Goal: Task Accomplishment & Management: Use online tool/utility

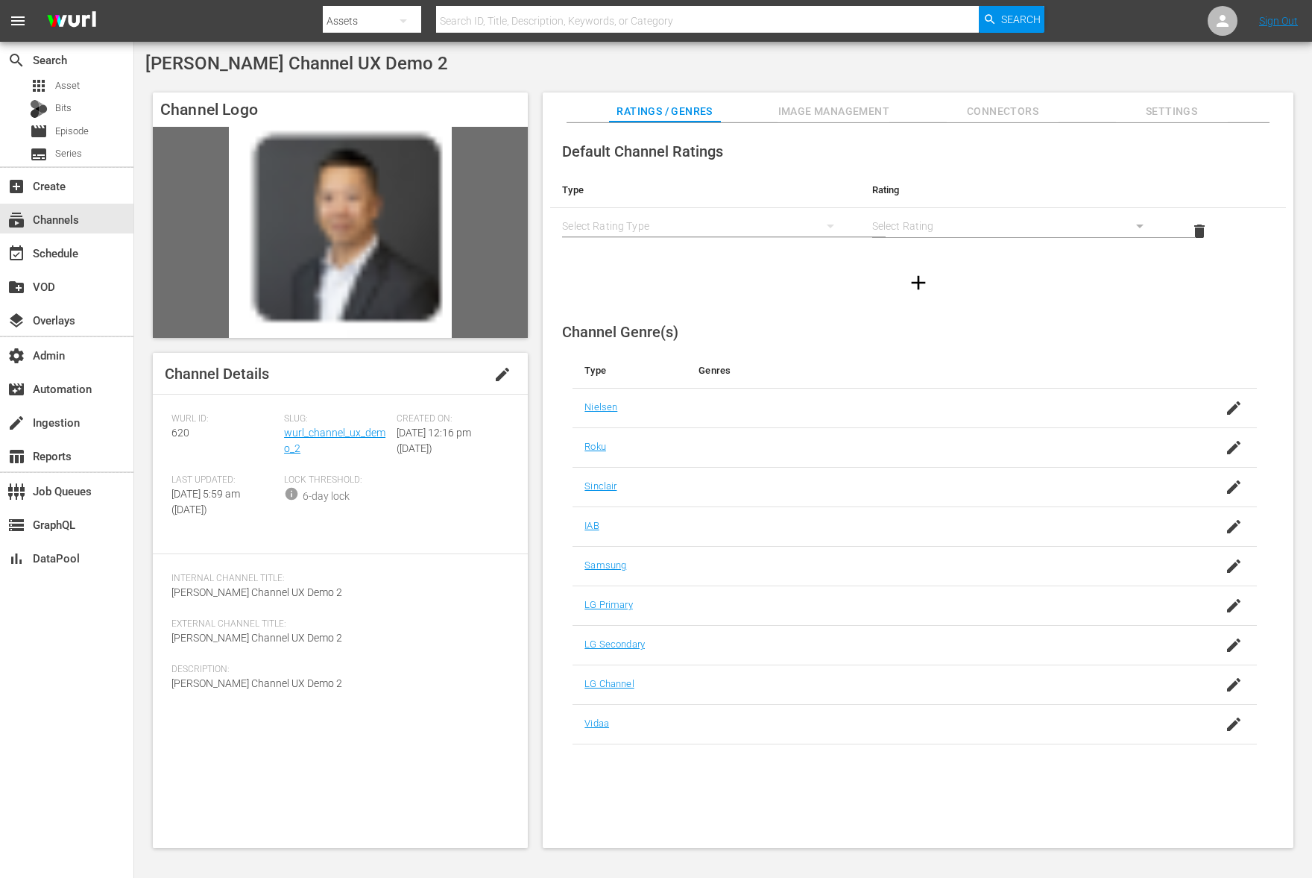
click at [1157, 117] on span "Settings" at bounding box center [1172, 111] width 112 height 19
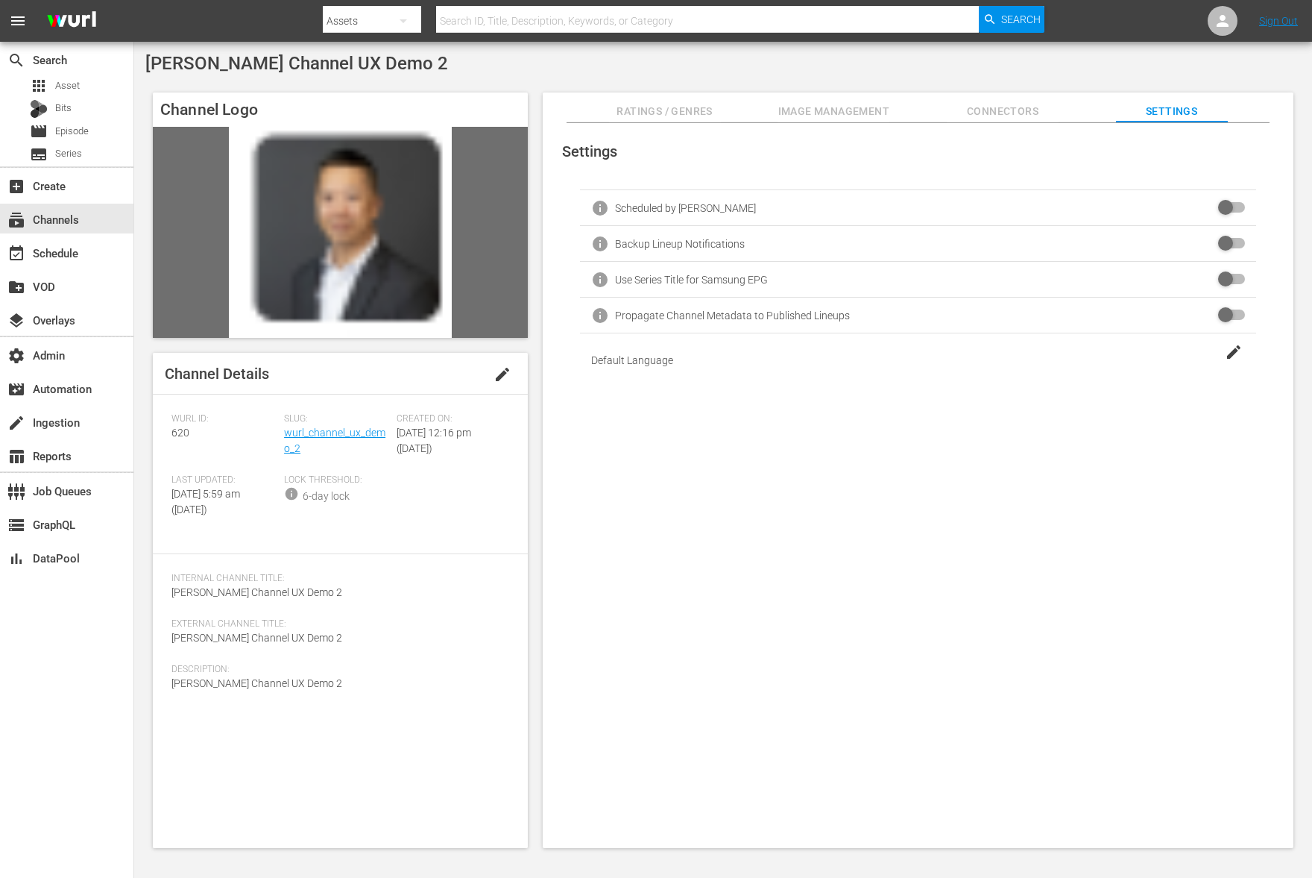
click at [1058, 113] on span "Connectors" at bounding box center [1003, 111] width 112 height 19
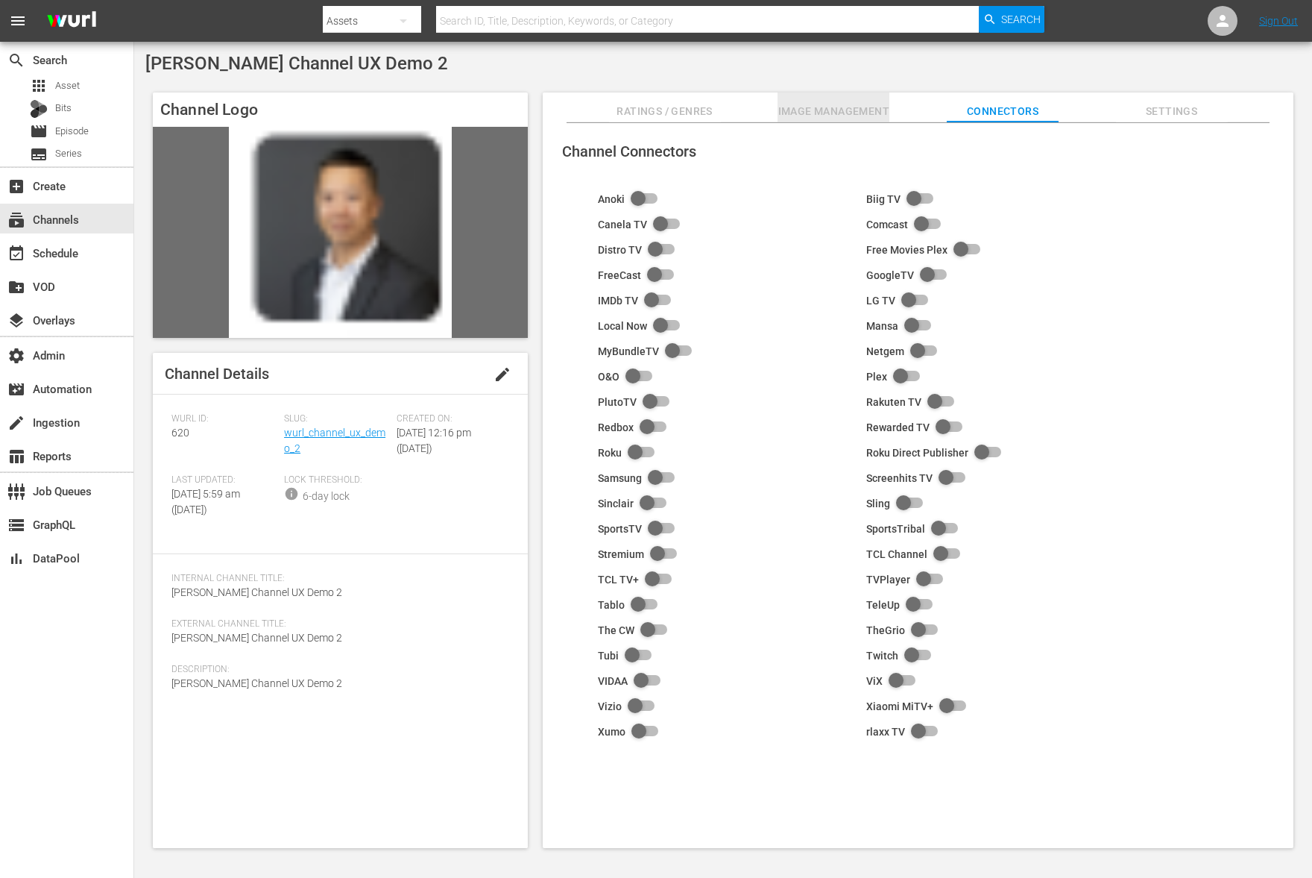
click at [793, 110] on span "Image Management" at bounding box center [834, 111] width 112 height 19
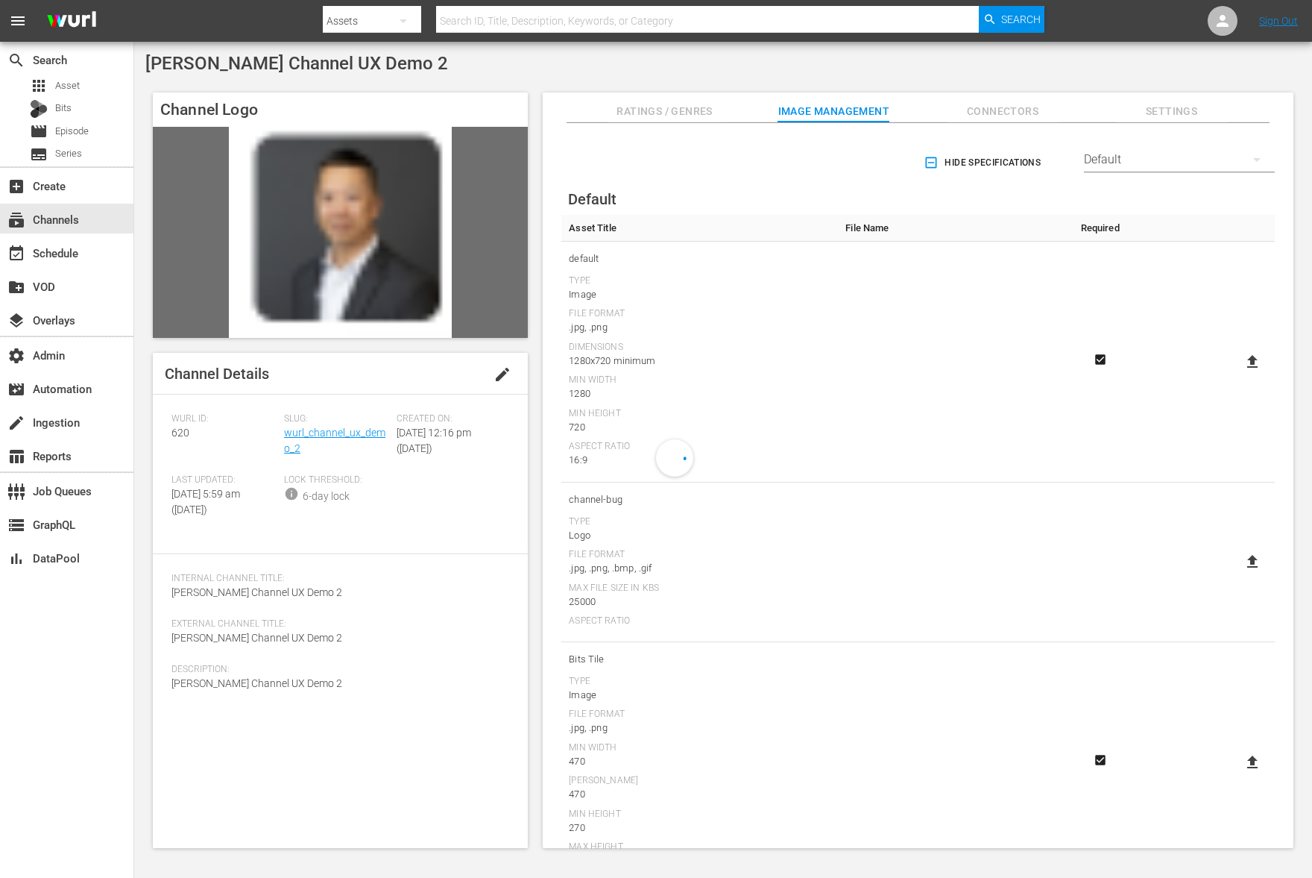
click at [679, 111] on span "Ratings / Genres" at bounding box center [665, 111] width 112 height 19
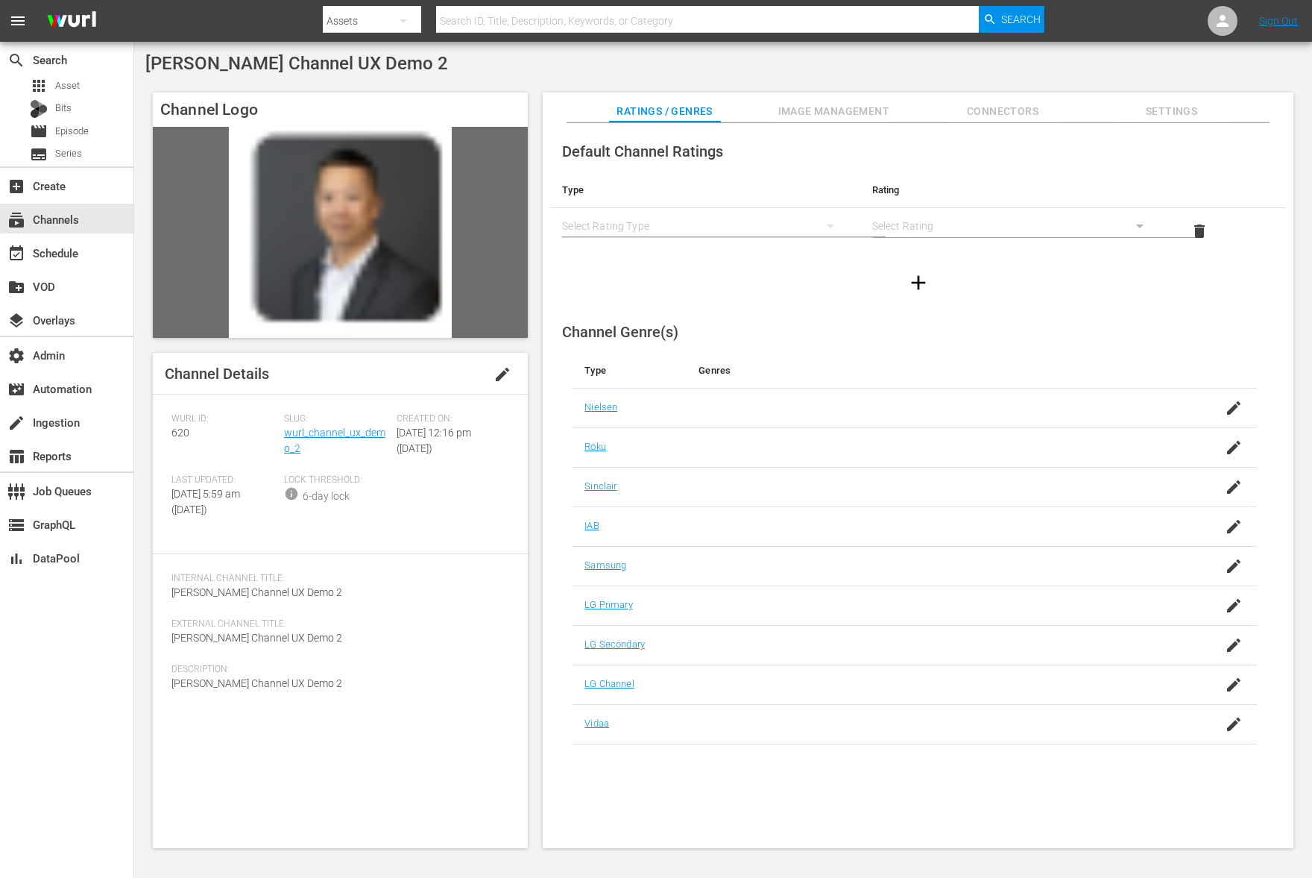
click at [804, 112] on span "Image Management" at bounding box center [834, 111] width 112 height 19
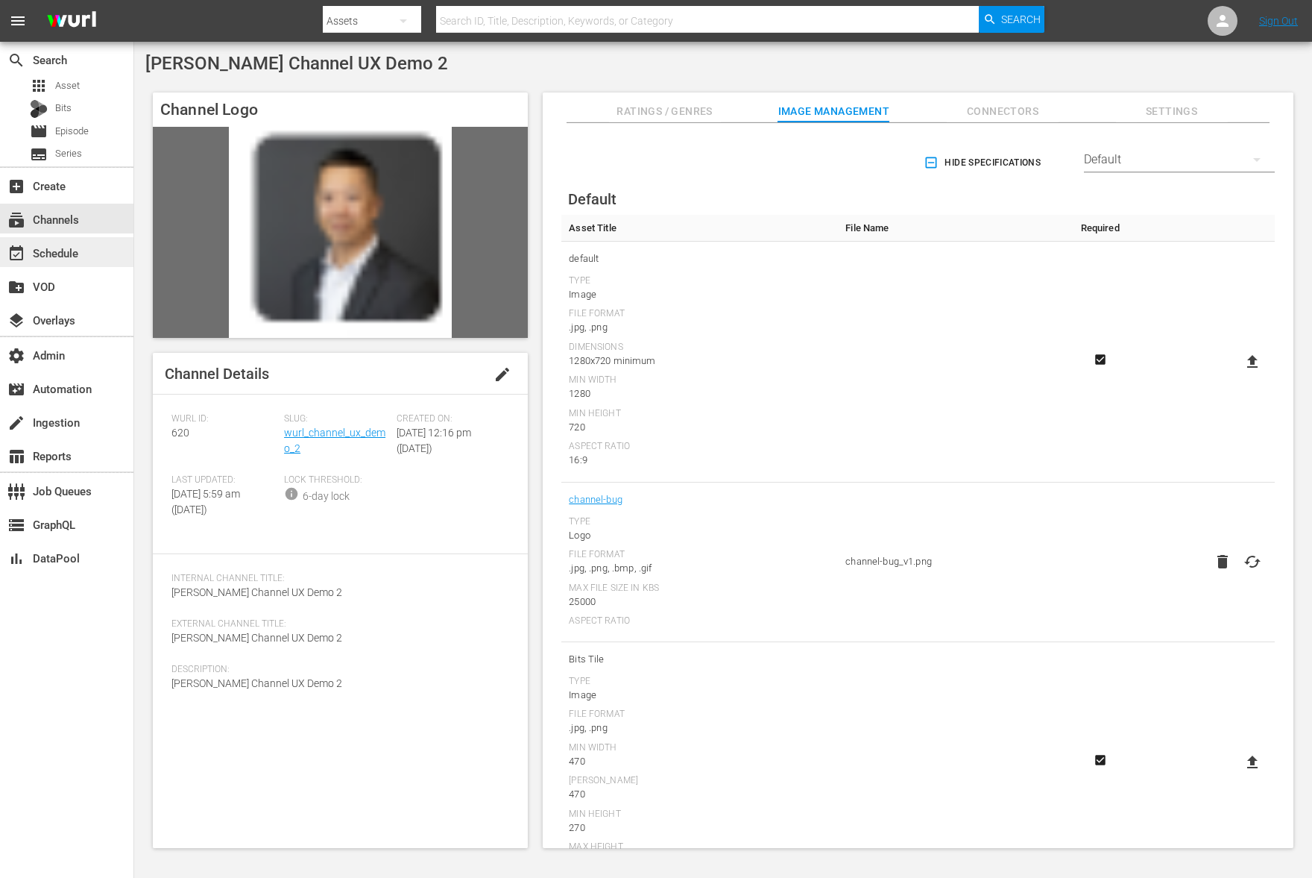
click at [78, 257] on div "event_available Schedule" at bounding box center [42, 250] width 84 height 13
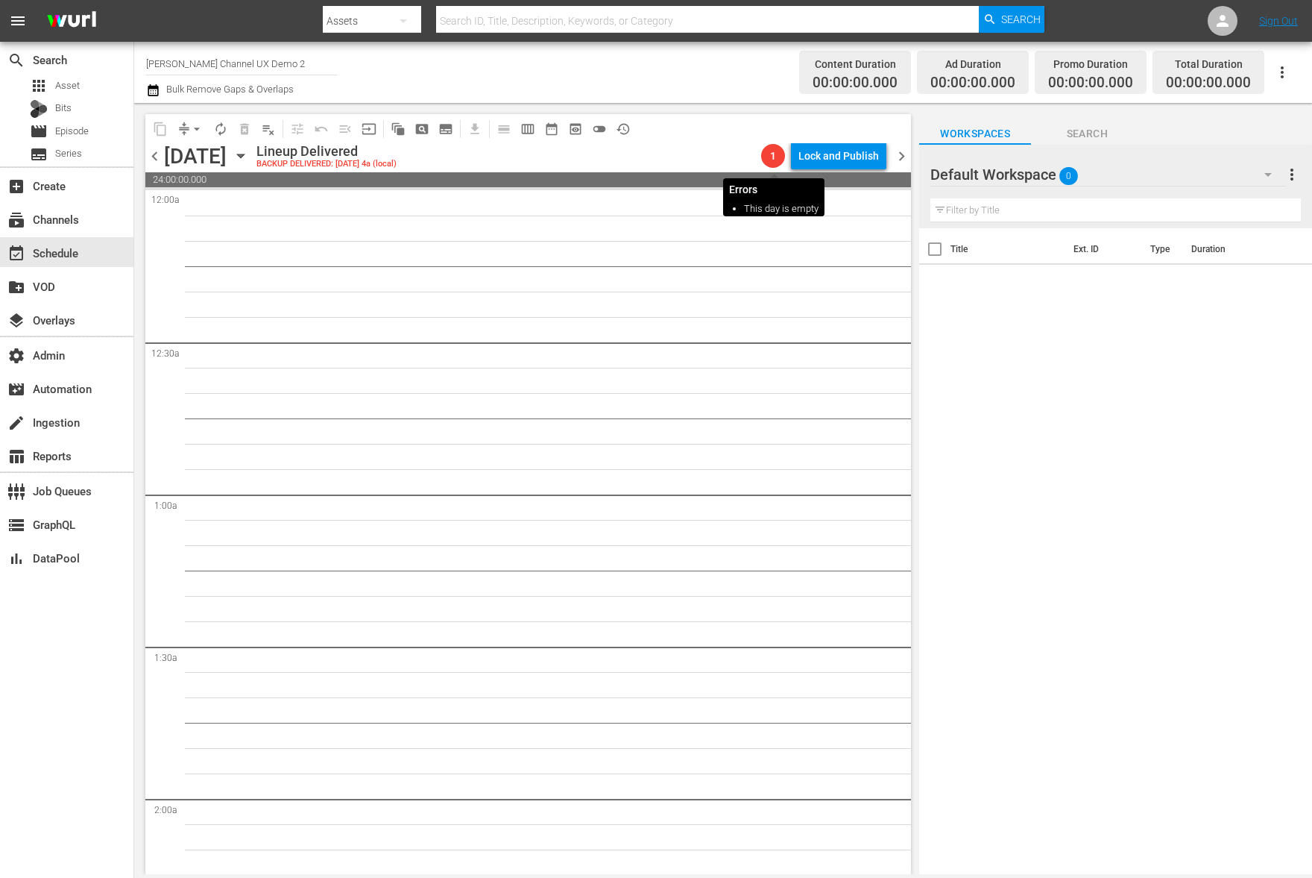
click at [776, 157] on span "1" at bounding box center [773, 156] width 24 height 12
click at [153, 157] on span "chevron_left" at bounding box center [154, 156] width 19 height 19
click at [153, 156] on span "chevron_left" at bounding box center [154, 156] width 19 height 19
click at [910, 155] on span "chevron_right" at bounding box center [902, 156] width 19 height 19
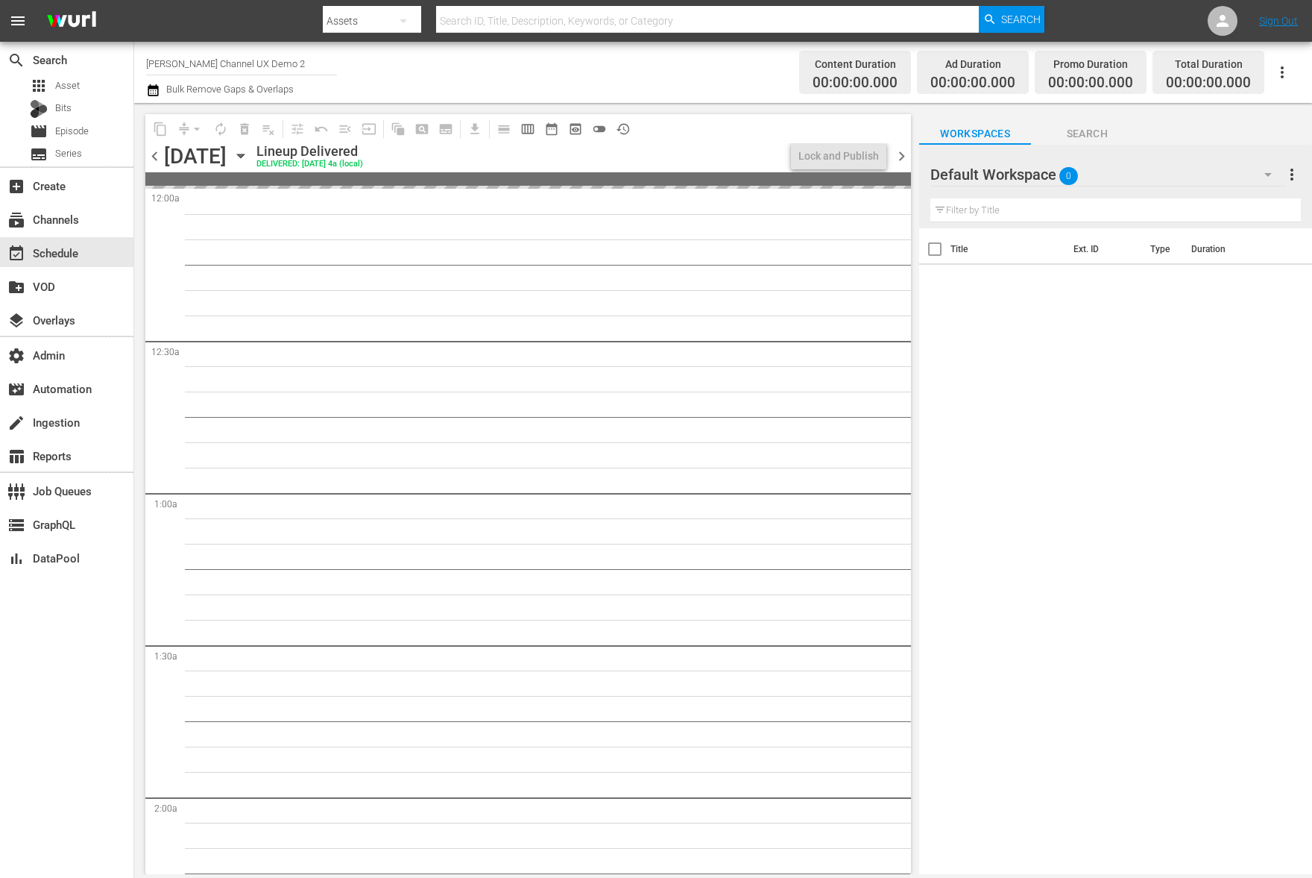
click at [910, 155] on span "chevron_right" at bounding box center [902, 156] width 19 height 19
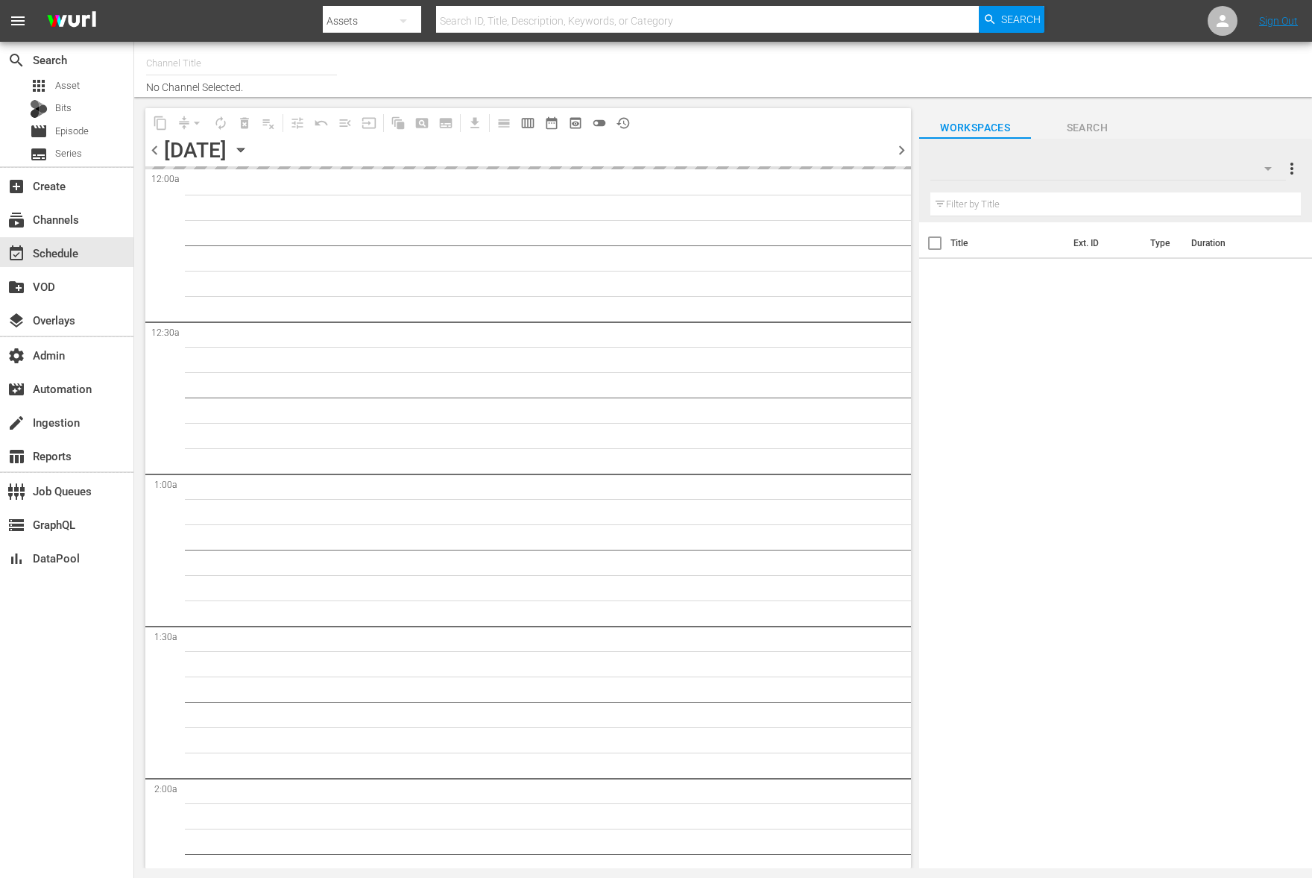
type input "PickleTV (1380)"
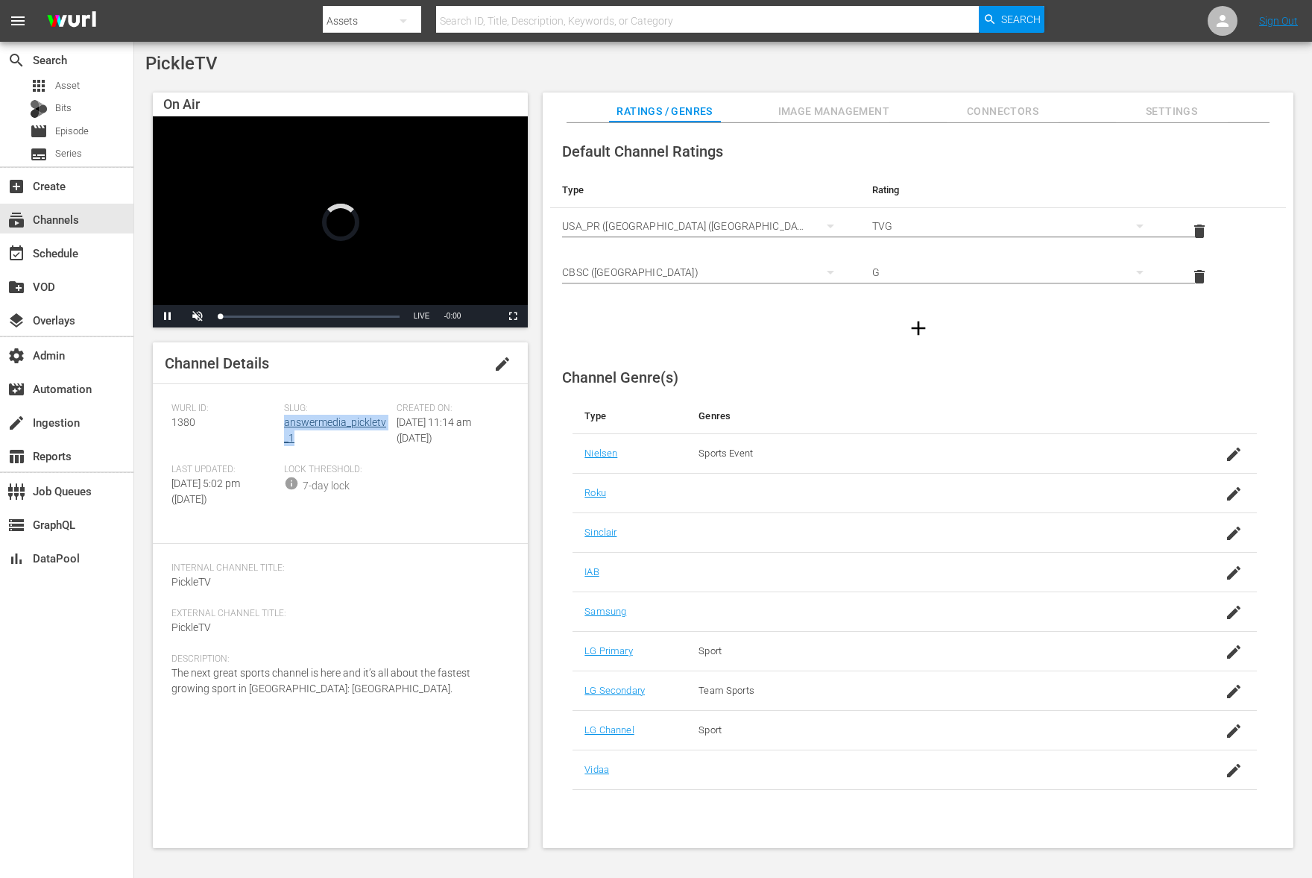
drag, startPoint x: 308, startPoint y: 449, endPoint x: 284, endPoint y: 427, distance: 32.7
click at [284, 427] on div "Slug: answermedia_pickletv_1" at bounding box center [340, 433] width 113 height 61
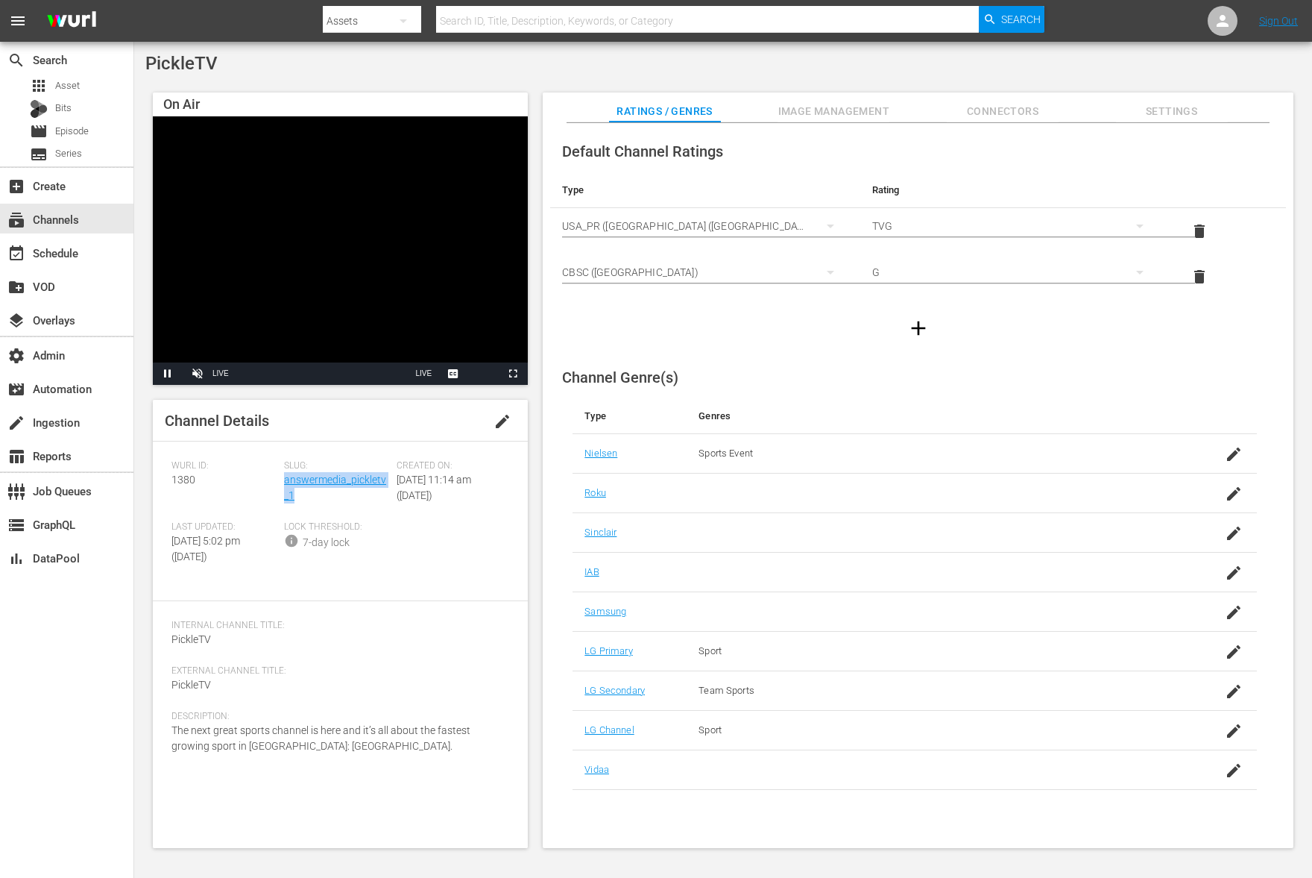
copy link "answermedia_pickletv_1"
click at [523, 24] on input "text" at bounding box center [707, 21] width 543 height 36
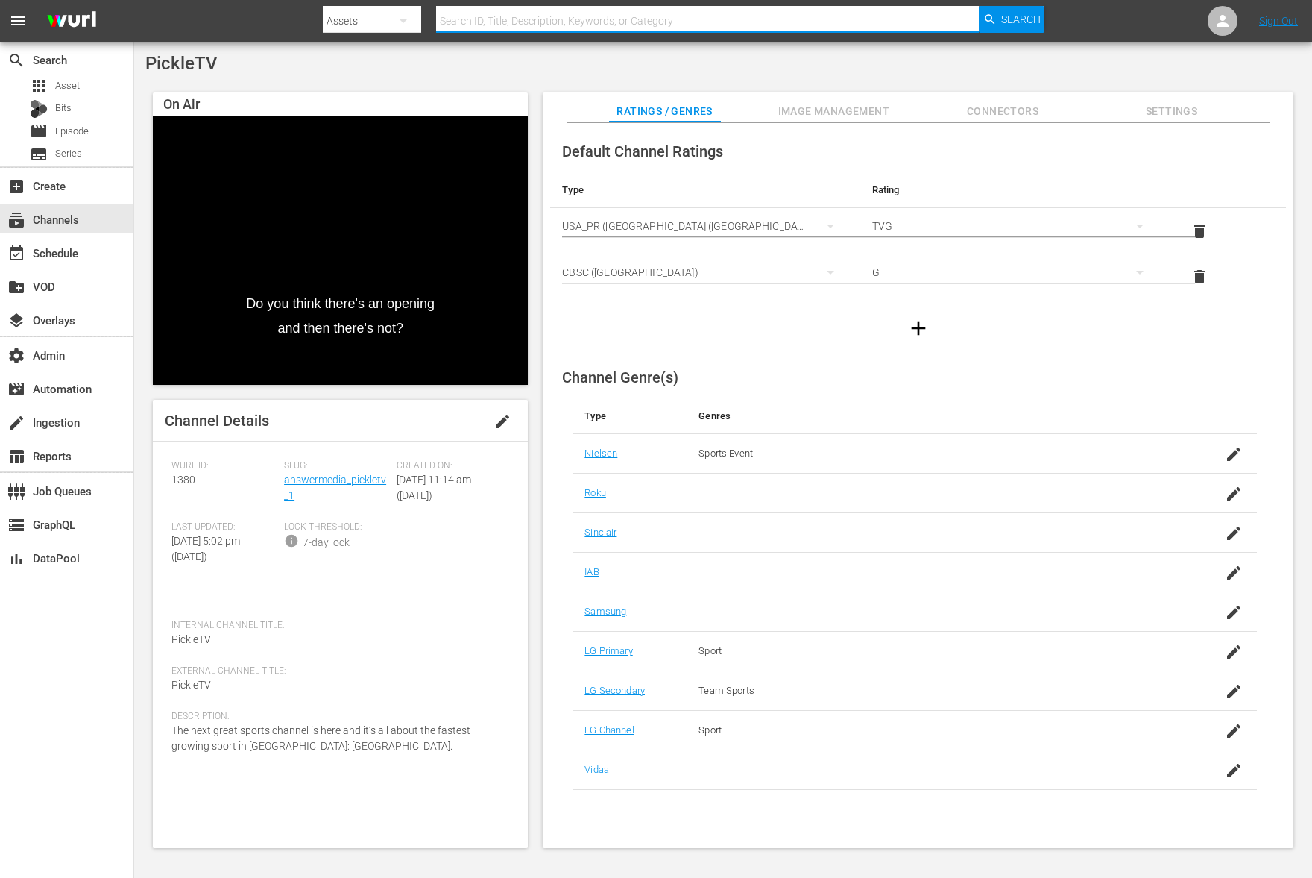
click at [403, 22] on icon "button" at bounding box center [403, 21] width 7 height 4
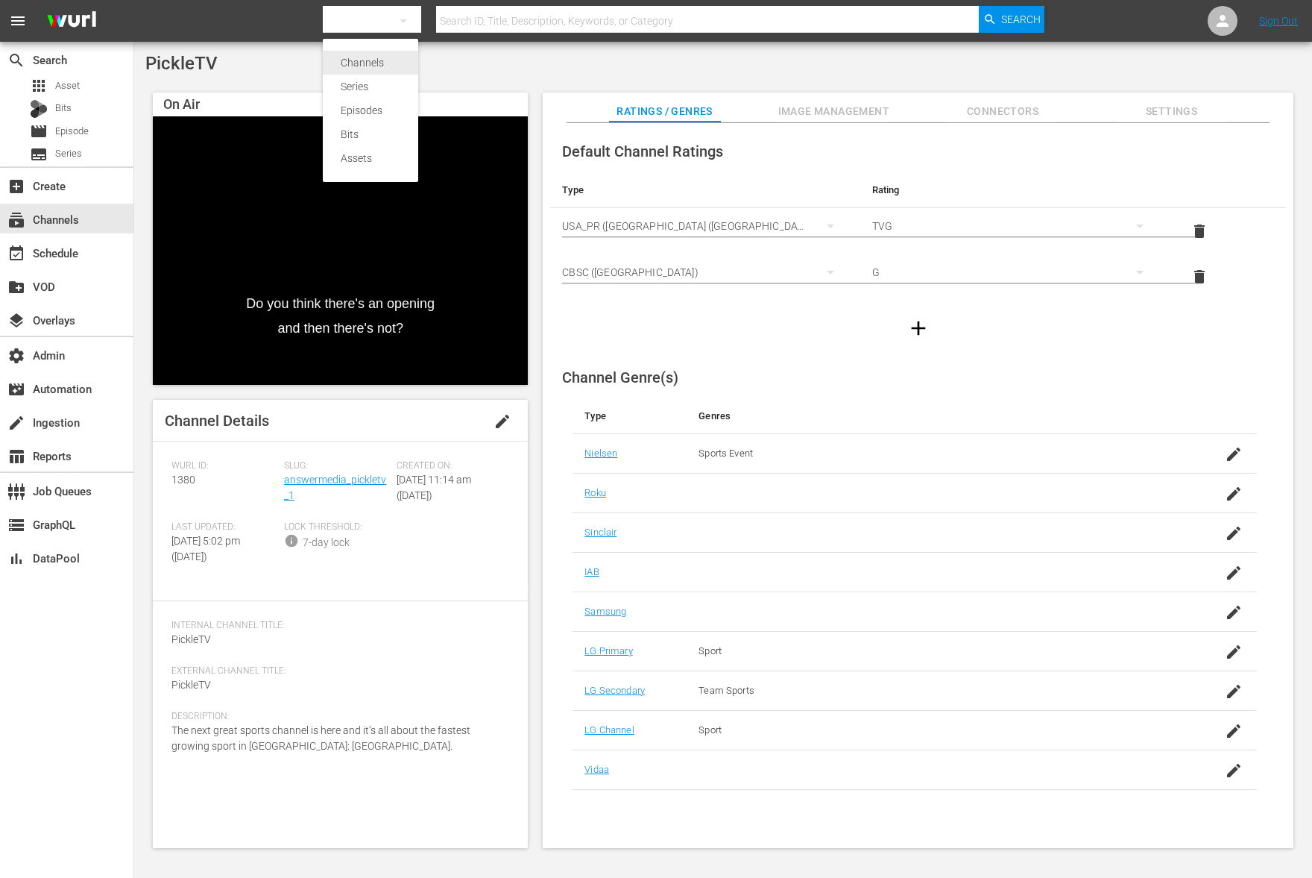
click at [367, 61] on div "Channels" at bounding box center [371, 63] width 60 height 24
click at [477, 31] on div "Channels Series Episodes Bits Assets" at bounding box center [656, 439] width 1312 height 878
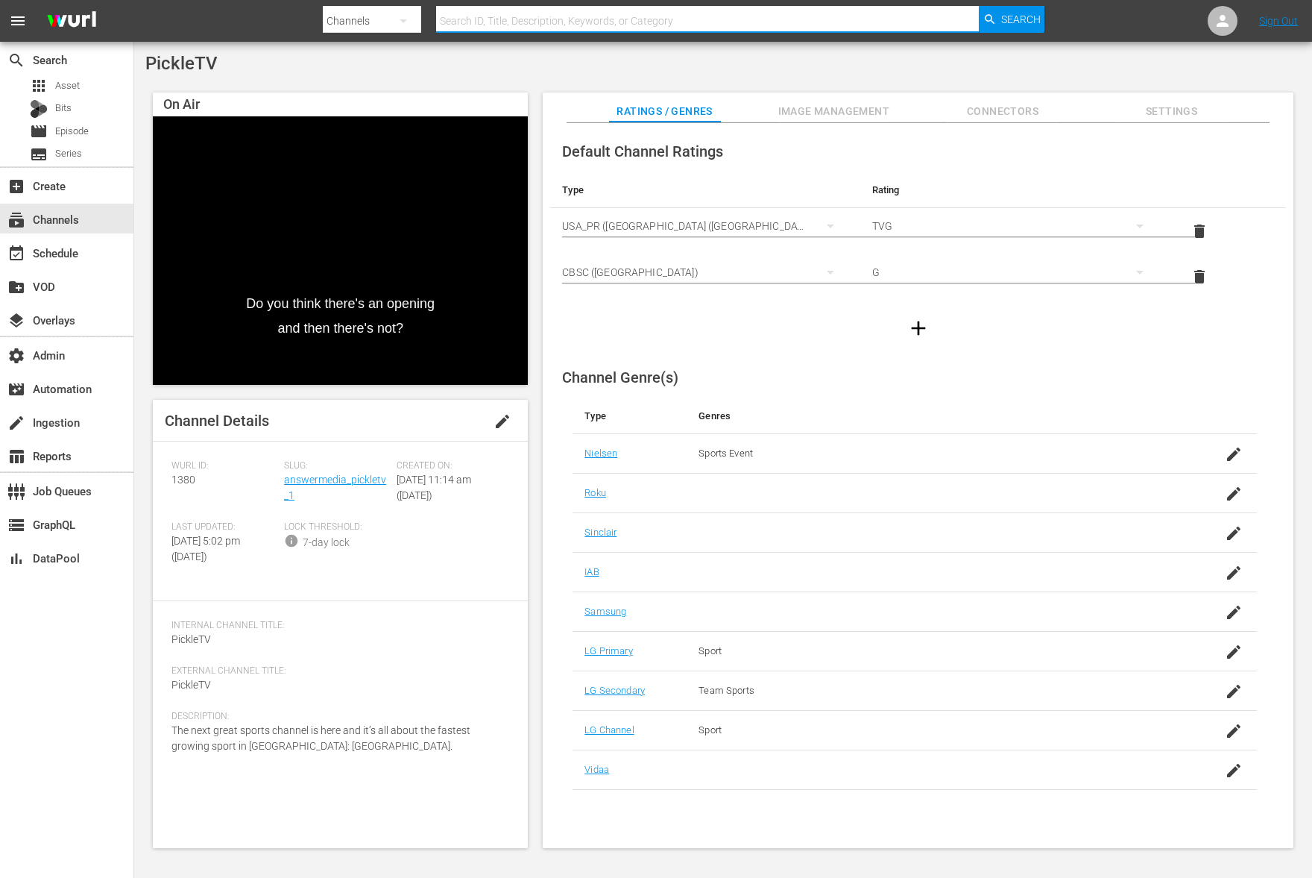
click at [478, 28] on input "text" at bounding box center [707, 21] width 543 height 36
type input "nosey_2"
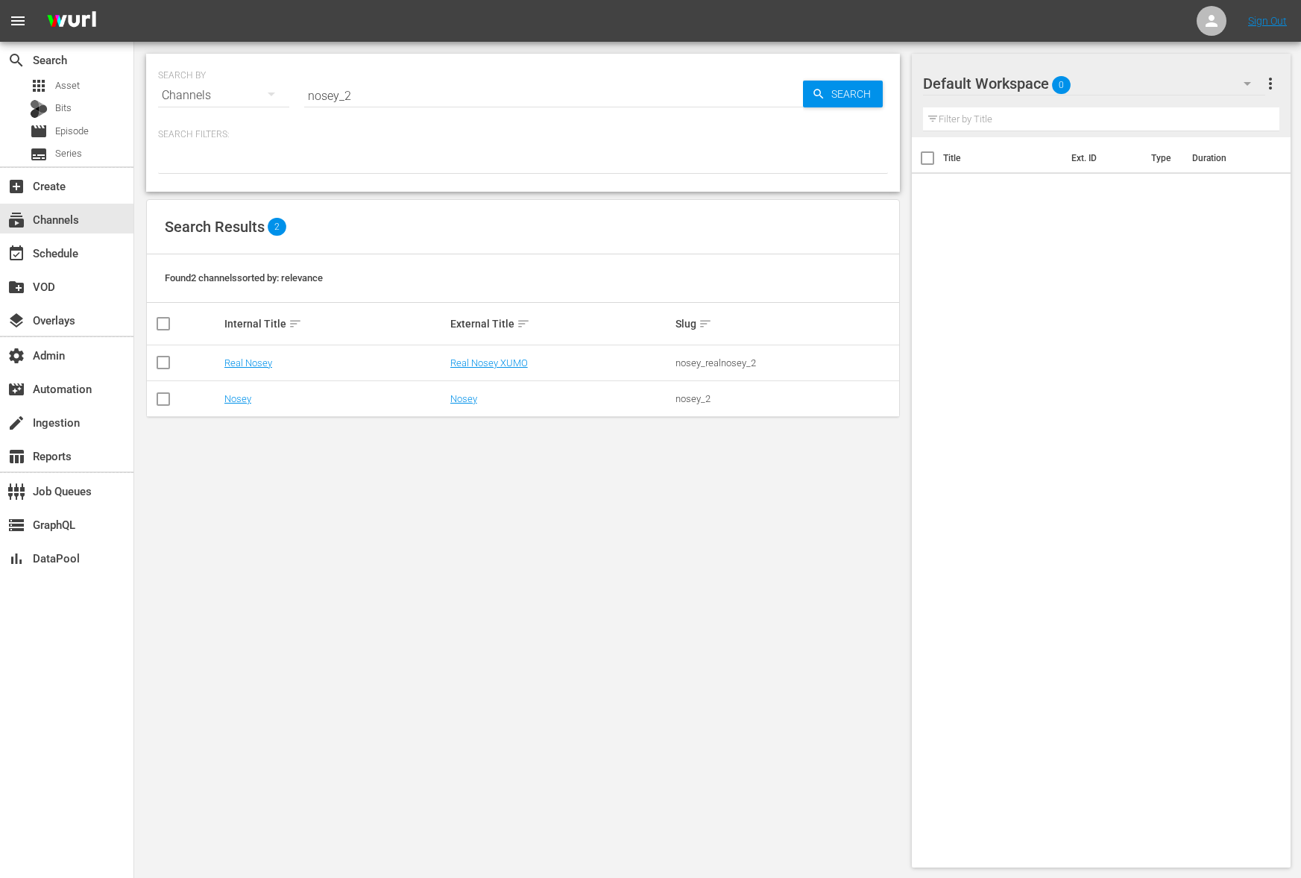
click at [233, 407] on td "Nosey" at bounding box center [335, 399] width 226 height 36
click at [235, 404] on td "Nosey" at bounding box center [335, 399] width 226 height 36
click at [237, 401] on link "Nosey" at bounding box center [237, 398] width 27 height 11
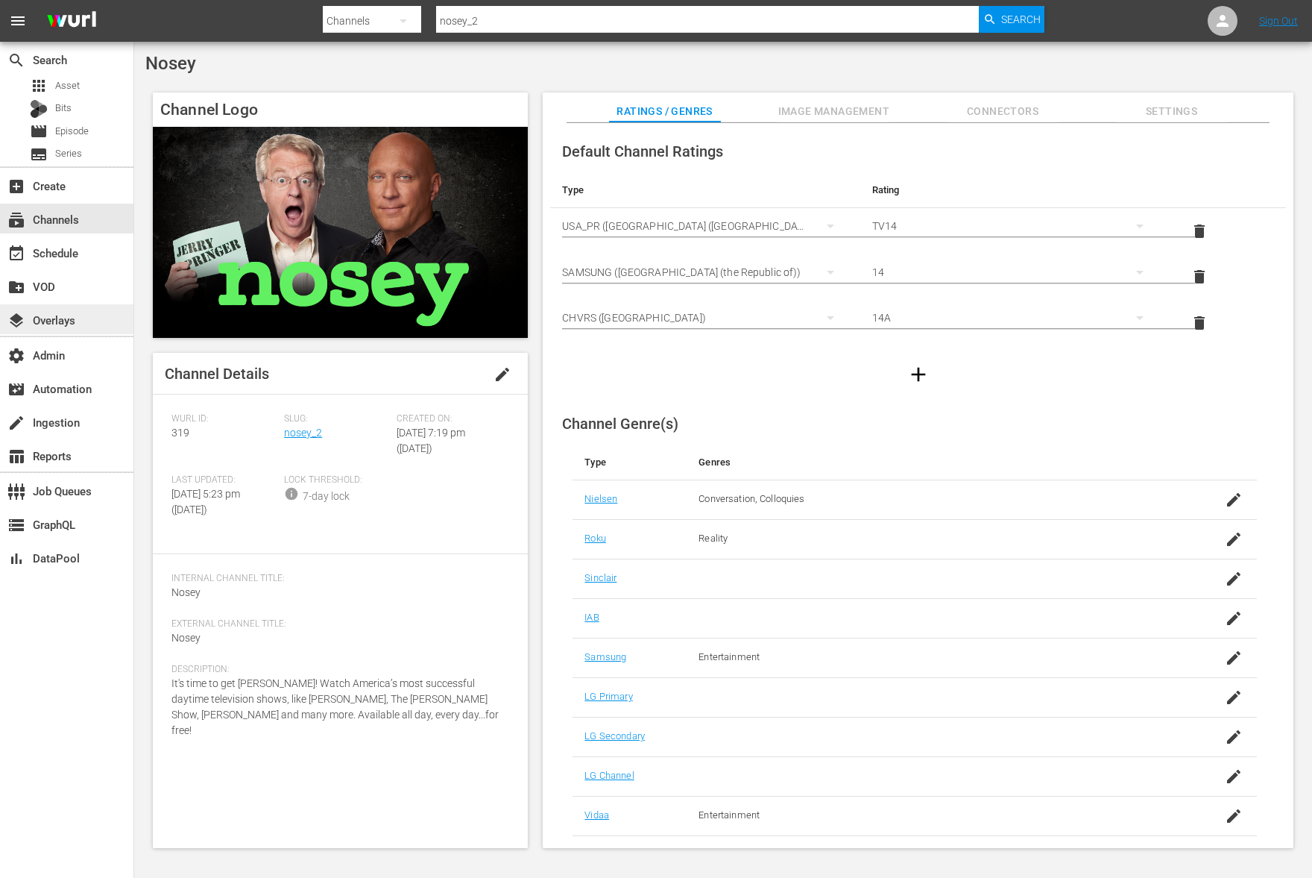
click at [70, 318] on div "layers Overlays" at bounding box center [42, 317] width 84 height 13
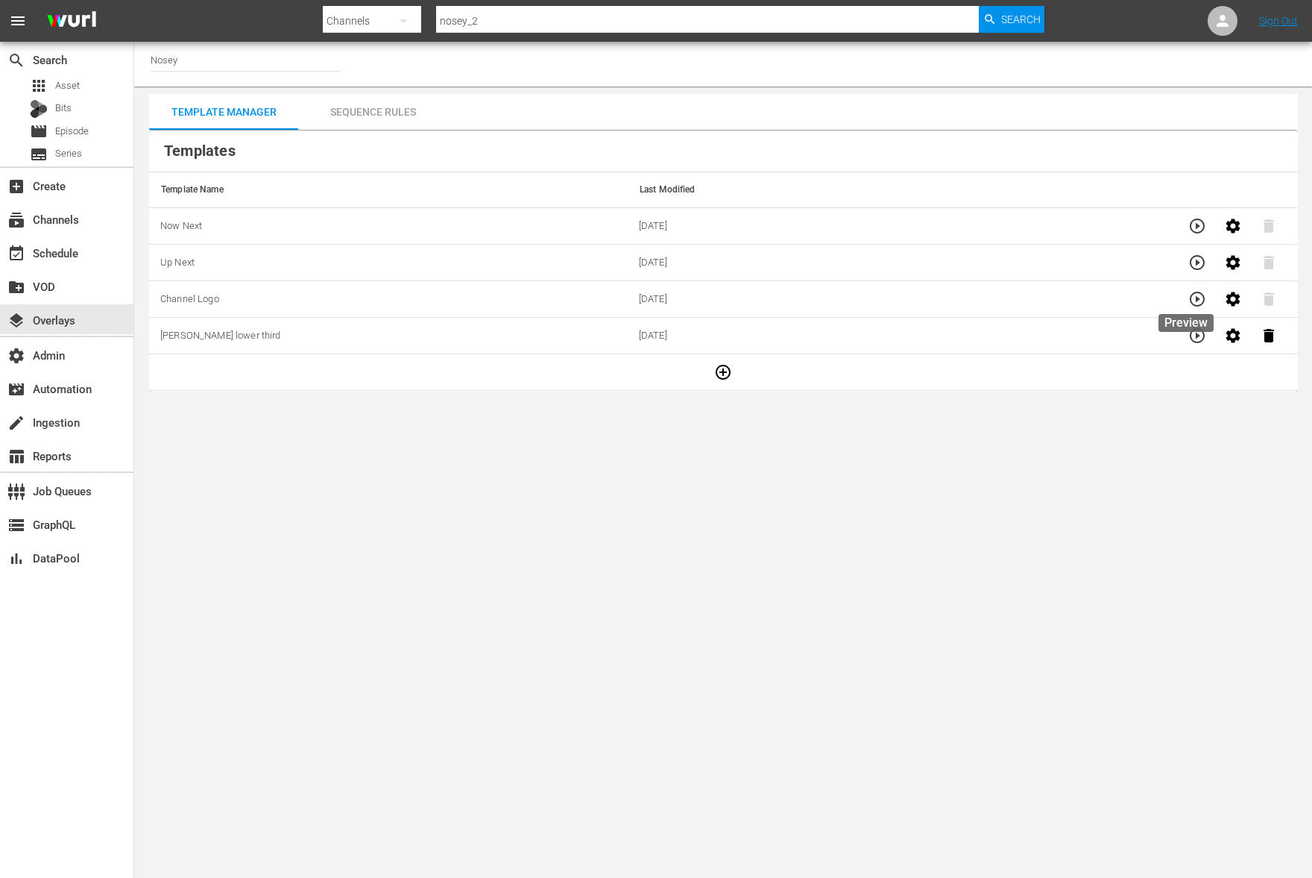
click at [1201, 300] on button "button" at bounding box center [1198, 299] width 36 height 36
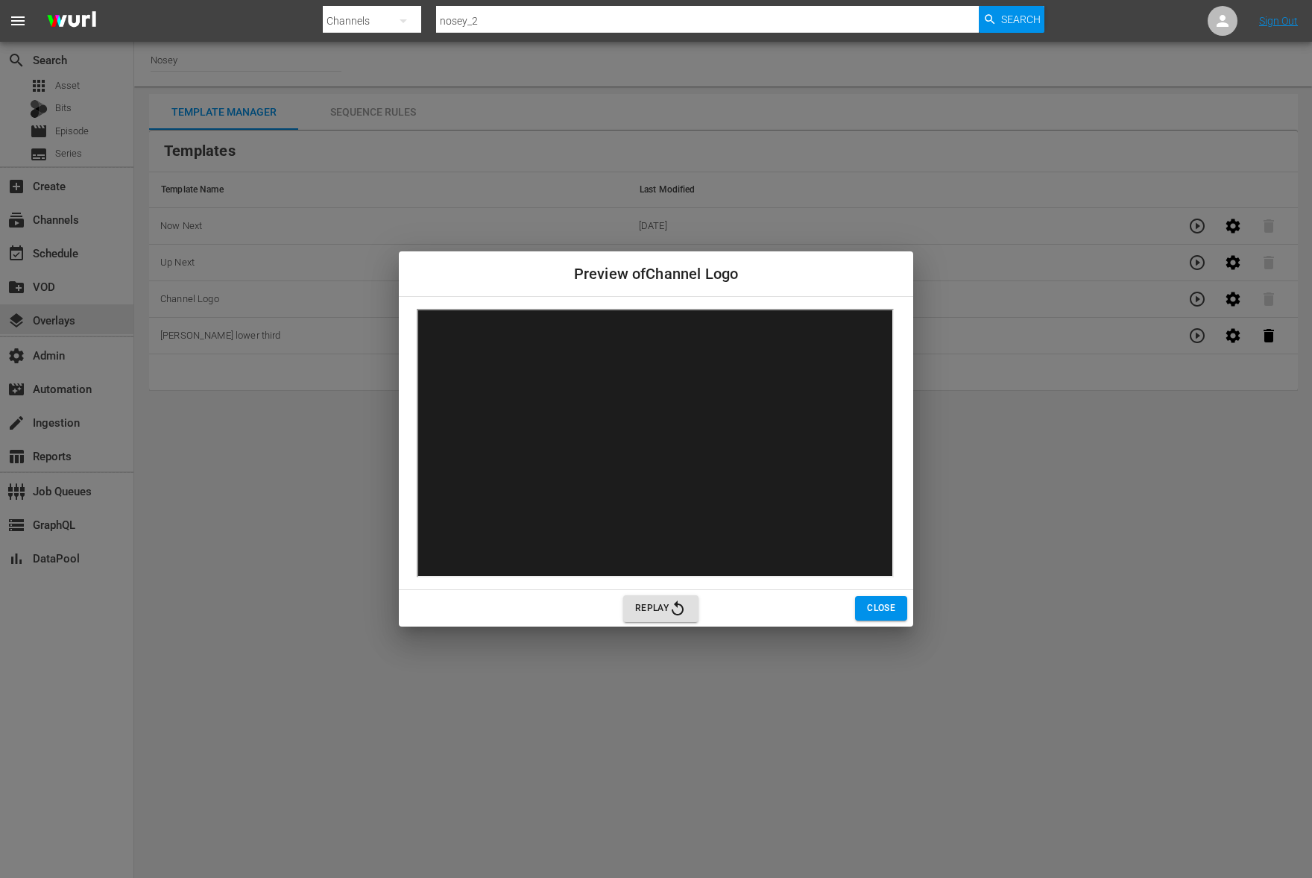
click at [876, 615] on span "Close" at bounding box center [881, 608] width 28 height 16
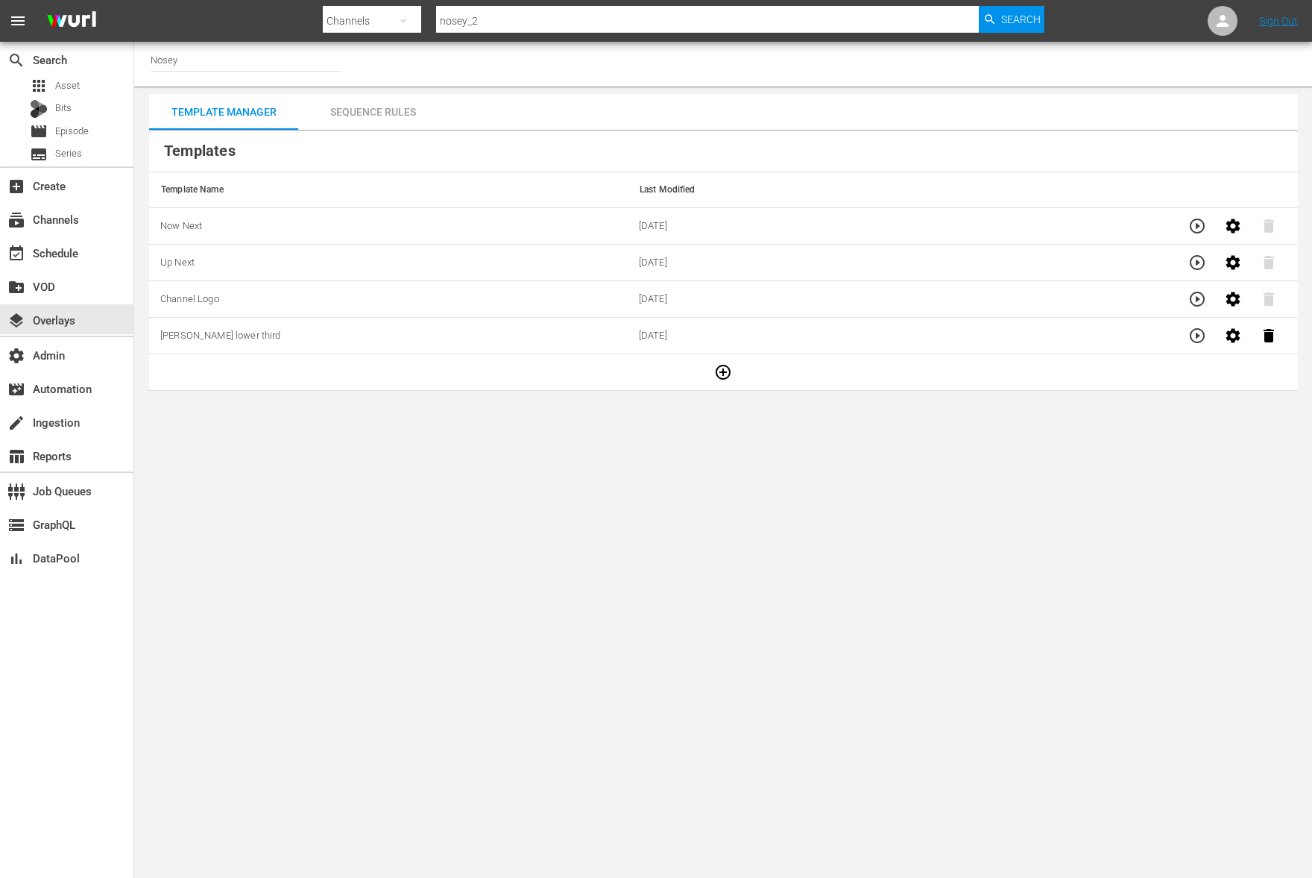
click at [379, 112] on div "Sequence Rules" at bounding box center [372, 112] width 149 height 36
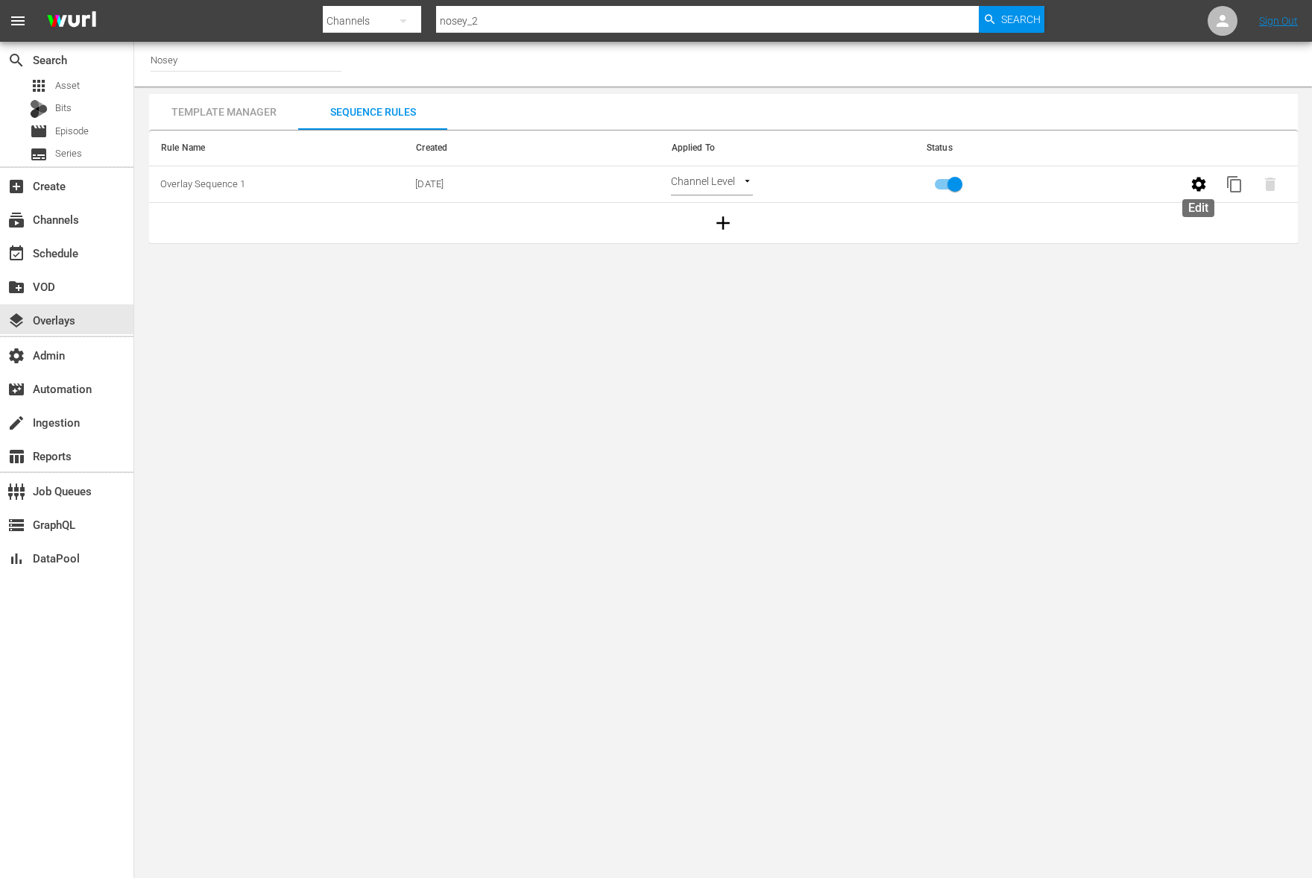
click at [1189, 188] on button "button" at bounding box center [1199, 184] width 36 height 36
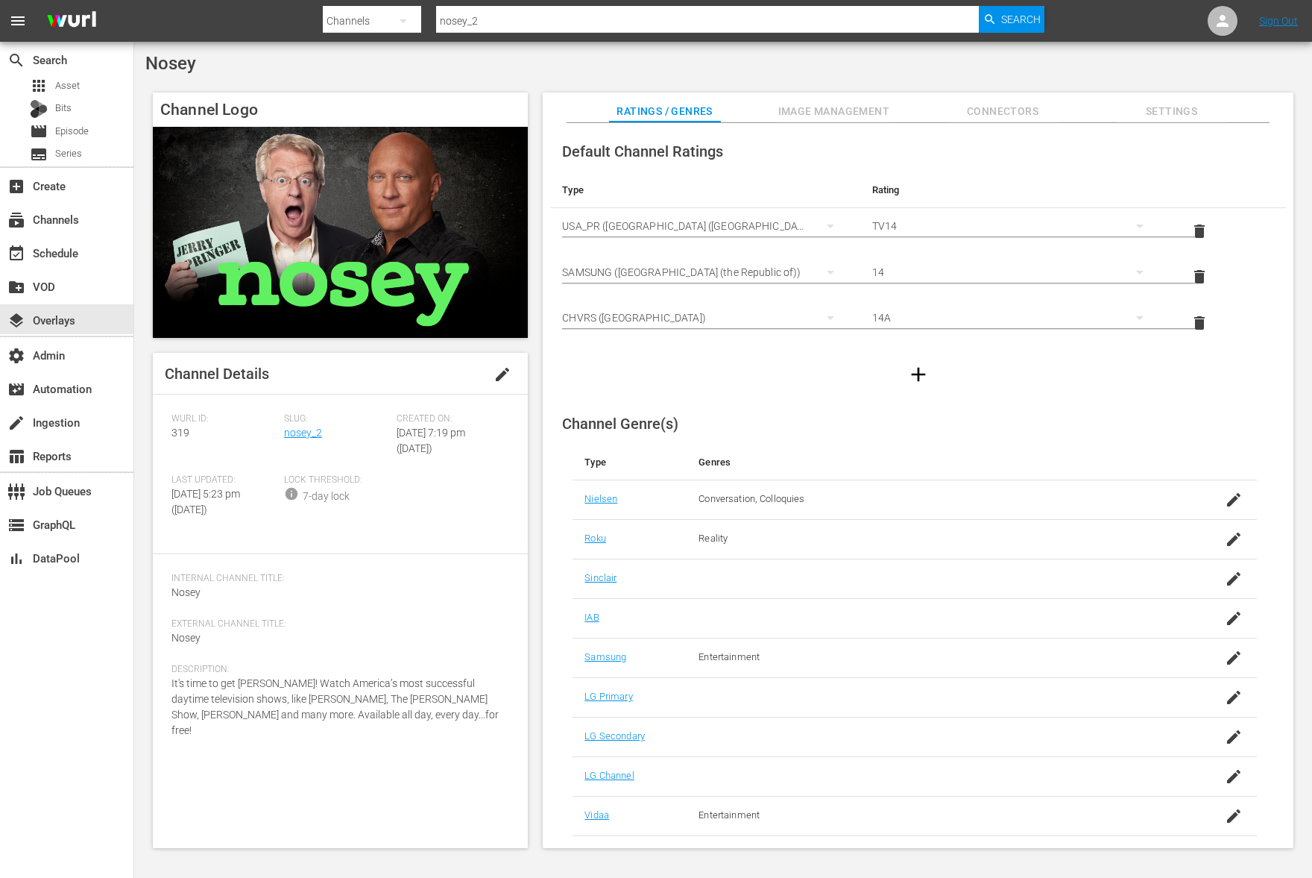
drag, startPoint x: 286, startPoint y: 163, endPoint x: 295, endPoint y: 160, distance: 9.9
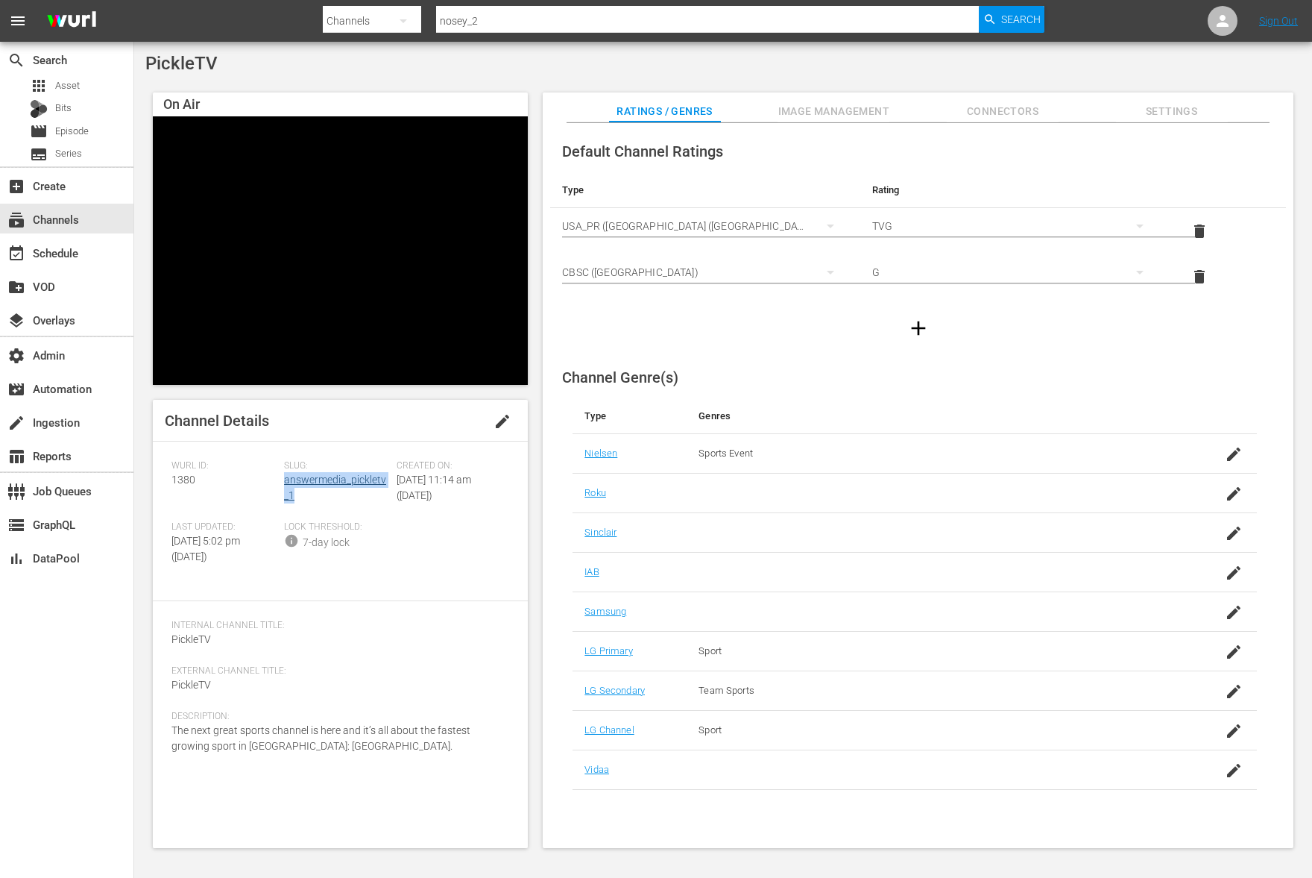
drag, startPoint x: 301, startPoint y: 494, endPoint x: 284, endPoint y: 481, distance: 21.8
click at [284, 481] on div "Slug: answermedia_pickletv_1" at bounding box center [340, 490] width 113 height 61
copy link "answermedia_pickletv_1"
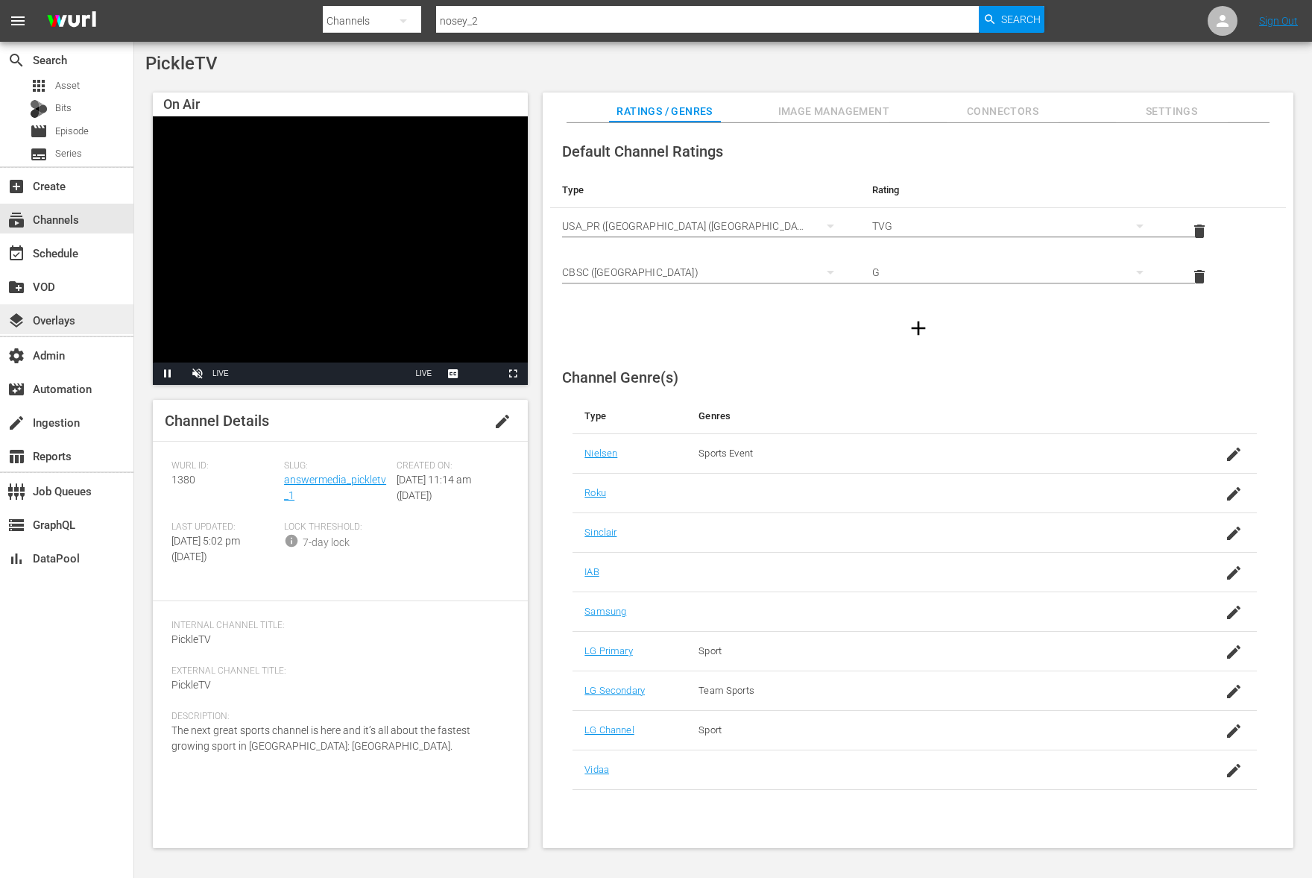
click at [78, 315] on div "layers Overlays" at bounding box center [42, 317] width 84 height 13
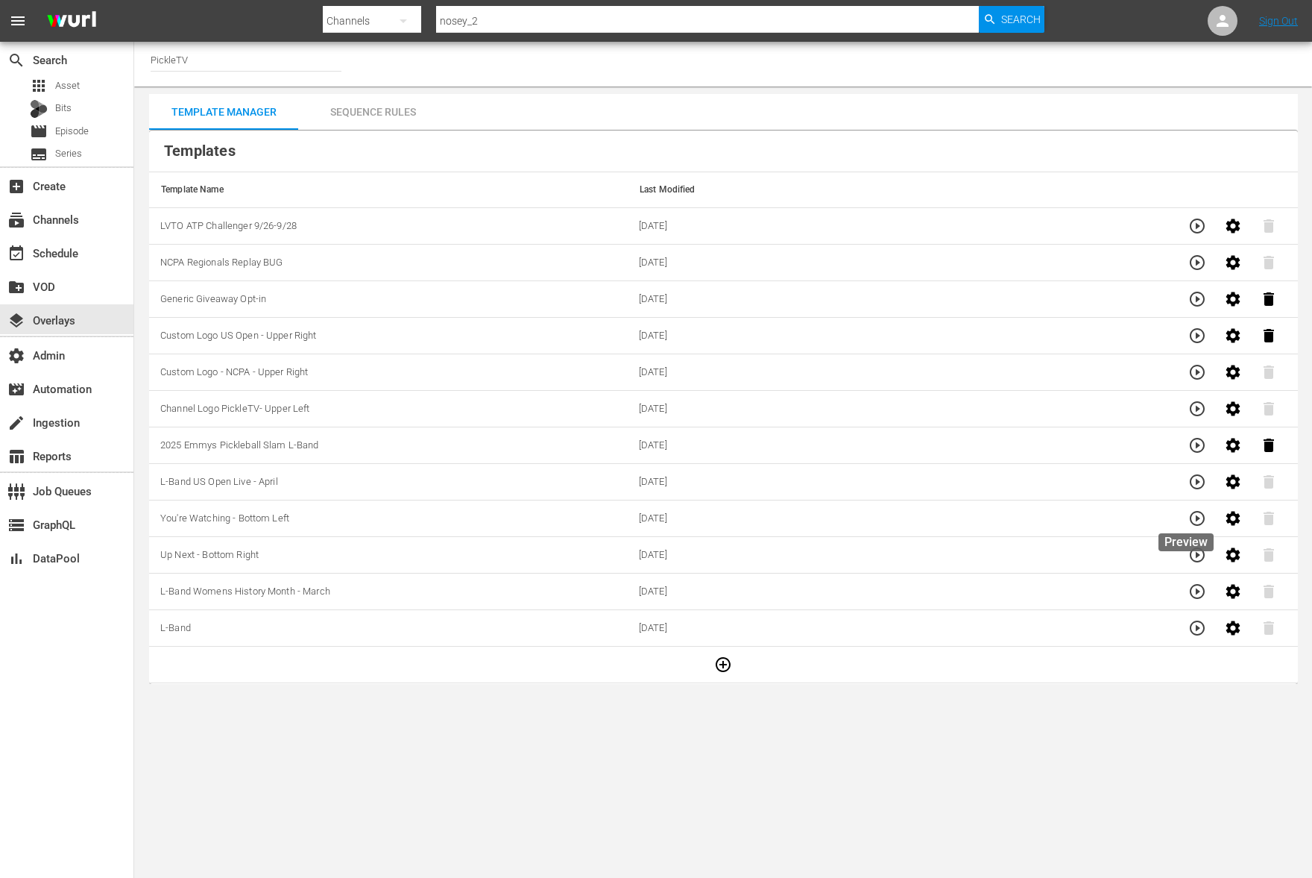
click at [1185, 529] on button "button" at bounding box center [1198, 518] width 36 height 36
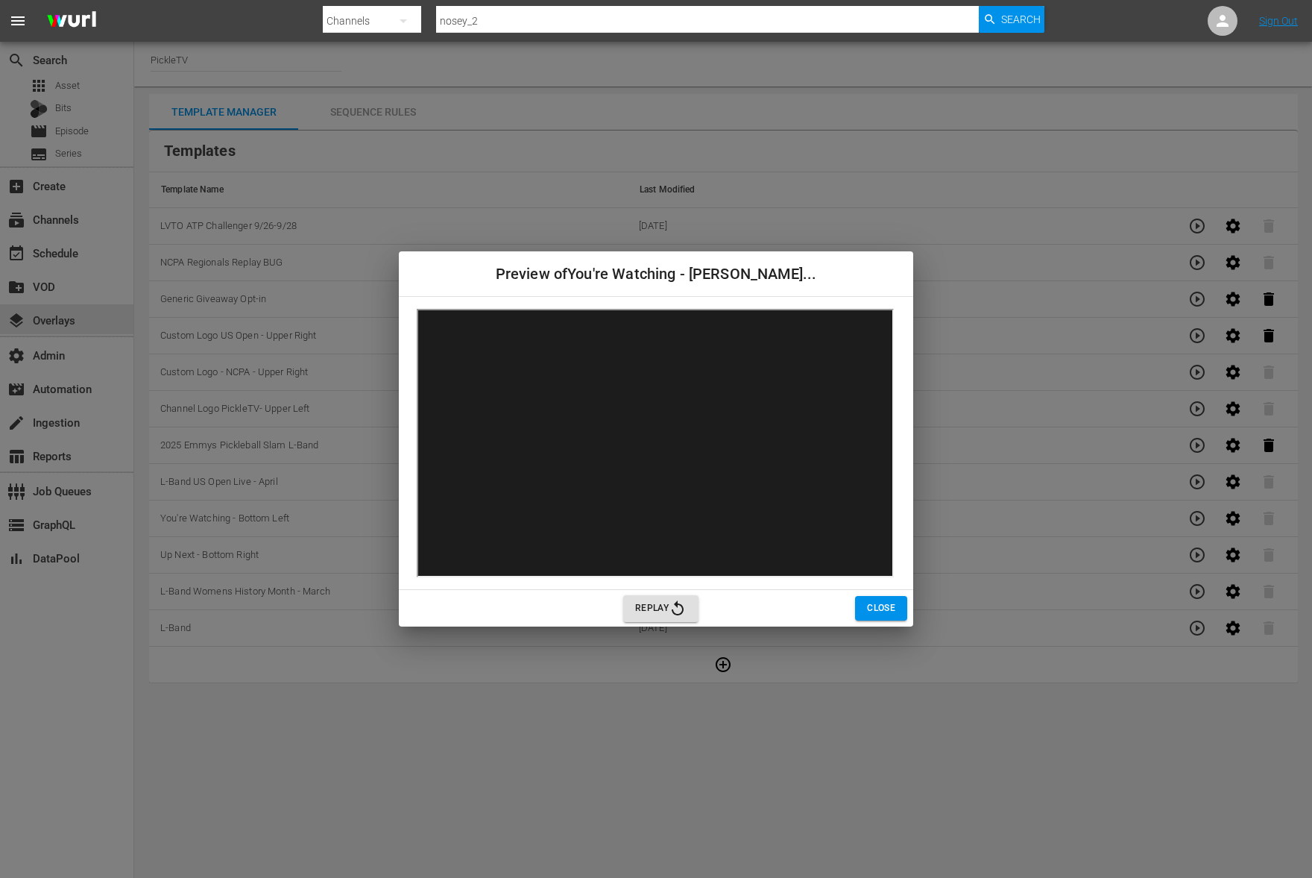
click at [884, 615] on span "Close" at bounding box center [881, 608] width 28 height 16
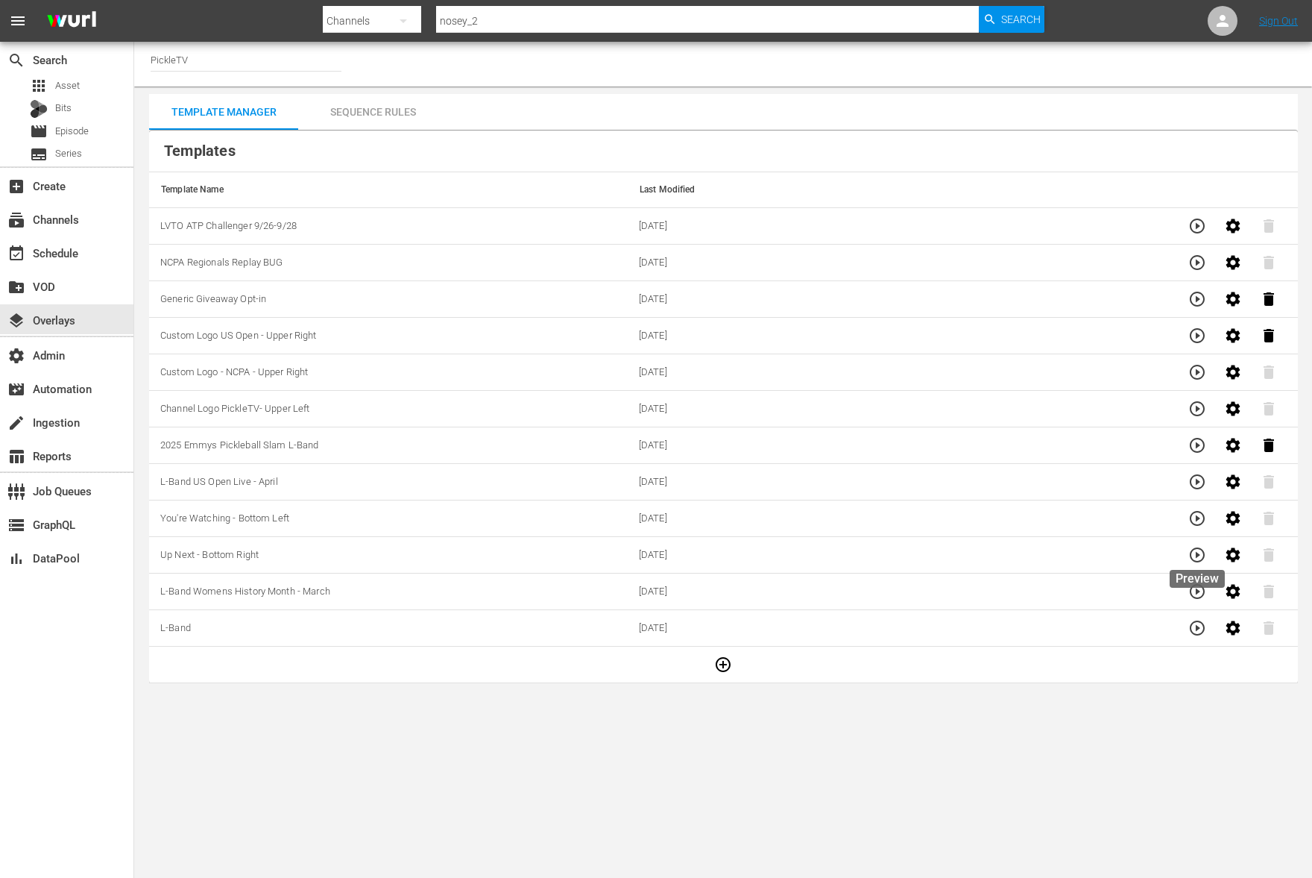
click at [1195, 562] on icon "button" at bounding box center [1198, 555] width 18 height 18
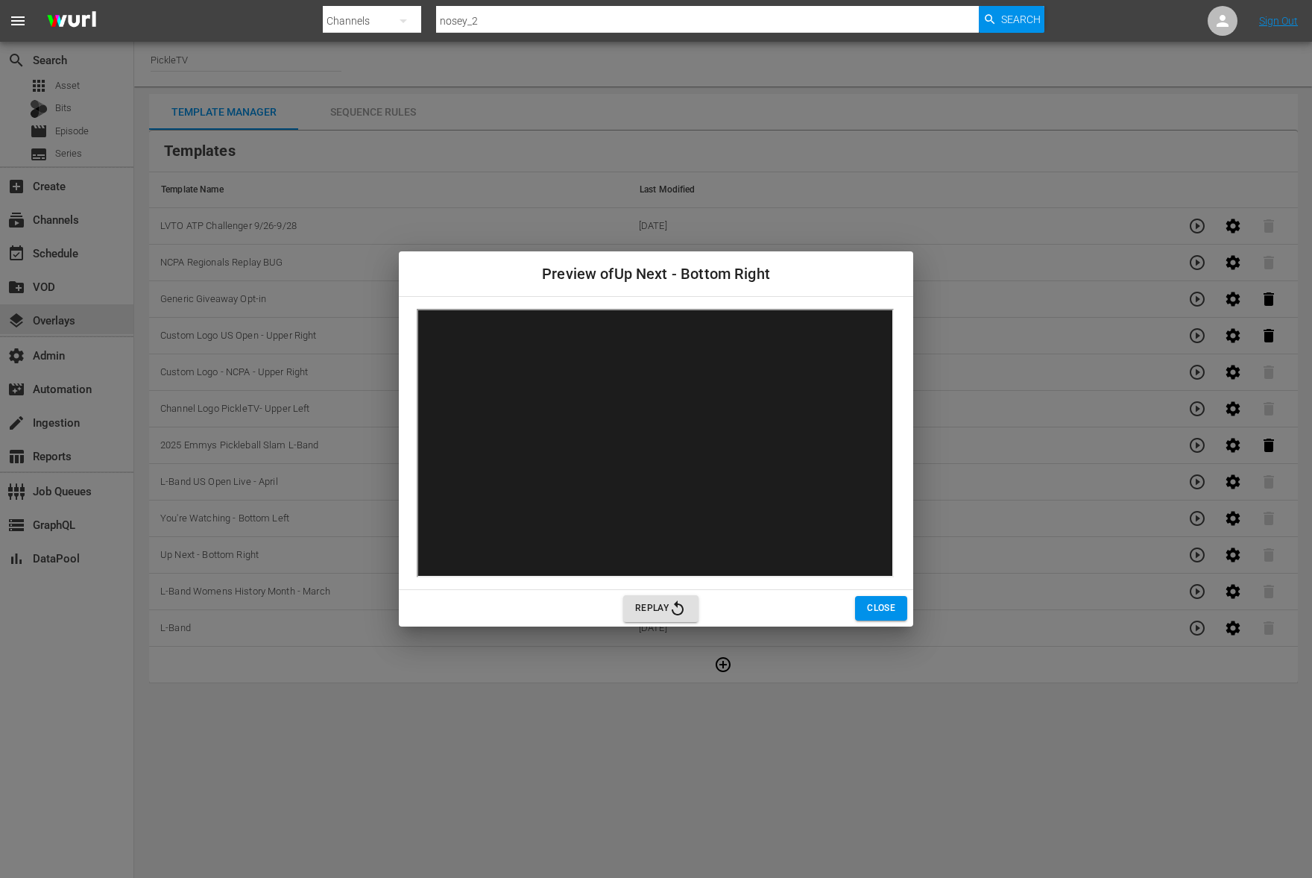
click at [874, 610] on span "Close" at bounding box center [881, 608] width 28 height 16
